Goal: Navigation & Orientation: Understand site structure

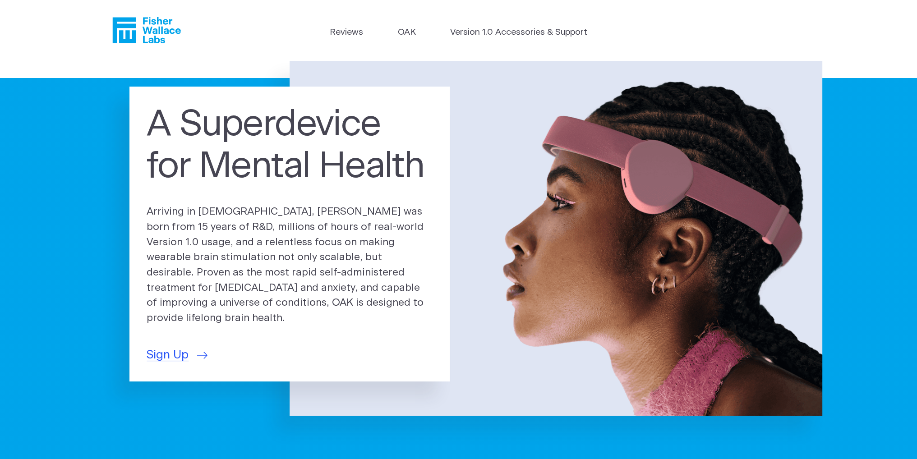
drag, startPoint x: 357, startPoint y: 332, endPoint x: 371, endPoint y: 212, distance: 120.8
click at [354, 211] on div "A Superdevice for Mental Health Arriving in 2025, OAK was born from 15 years of…" at bounding box center [289, 234] width 320 height 295
click at [415, 32] on link "OAK" at bounding box center [407, 32] width 18 height 13
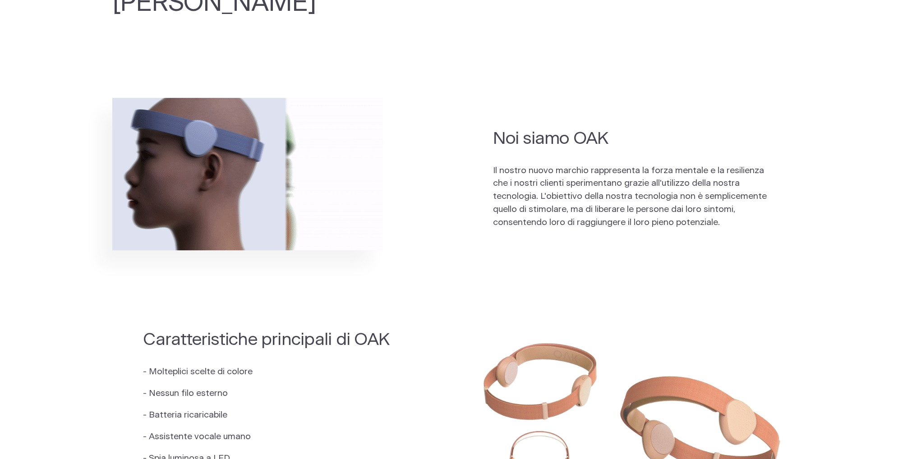
scroll to position [284, 0]
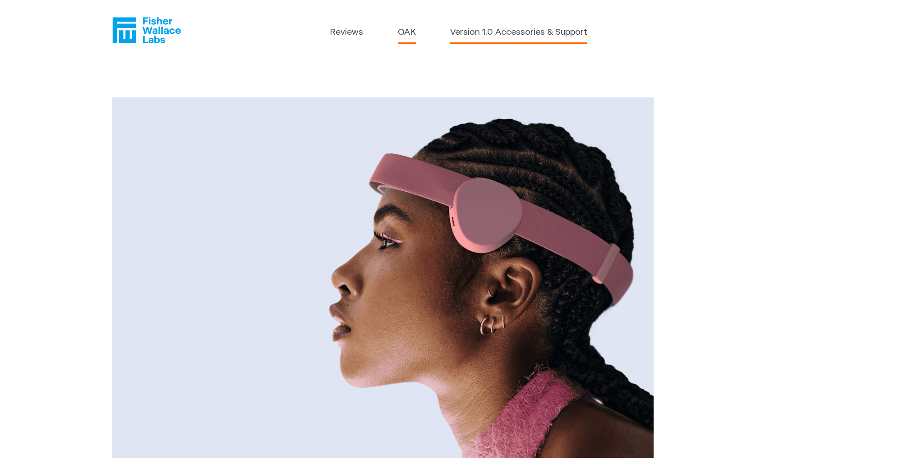
click at [490, 32] on link "Version 1.0 Accessories & Support" at bounding box center [518, 32] width 137 height 13
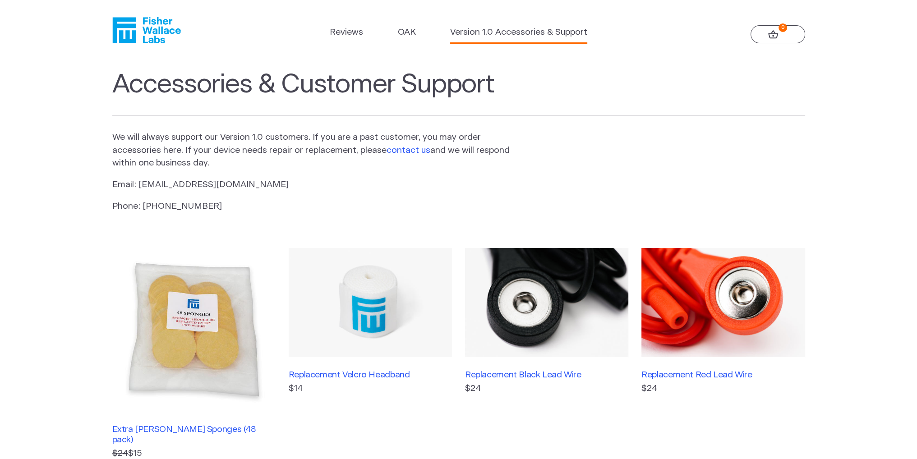
click at [335, 25] on header "Reviews OAK Version 1.0 Accessories & Support 0" at bounding box center [458, 30] width 917 height 61
click at [409, 38] on link "OAK" at bounding box center [407, 32] width 18 height 13
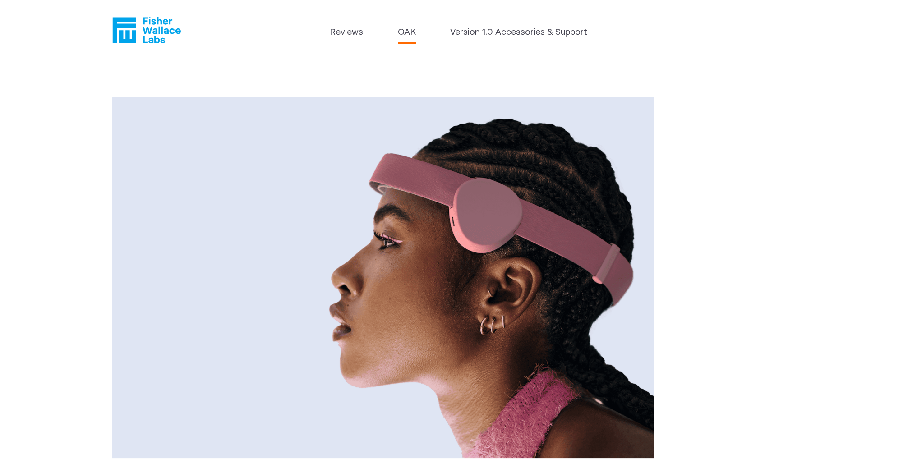
click at [145, 28] on icon "Fisher Wallace" at bounding box center [146, 30] width 69 height 26
